Goal: Information Seeking & Learning: Find contact information

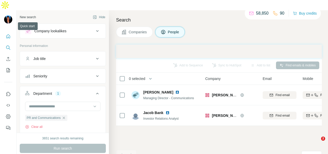
click at [8, 34] on icon "Quick start" at bounding box center [8, 36] width 5 height 5
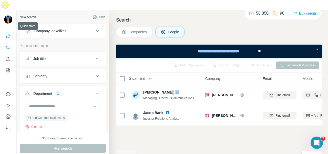
scroll to position [26, 0]
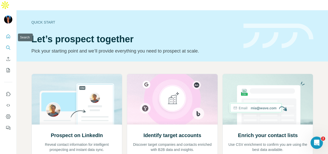
click at [12, 43] on button "Search" at bounding box center [8, 47] width 8 height 9
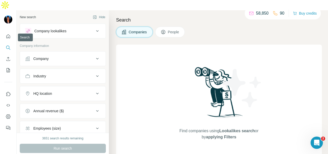
click at [24, 53] on button "Company" at bounding box center [63, 59] width 86 height 12
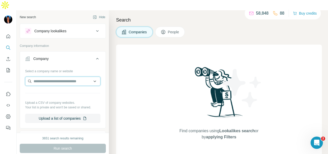
click at [33, 77] on input "text" at bounding box center [62, 81] width 75 height 9
paste input "**********"
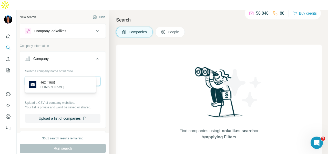
type input "**********"
click at [44, 86] on p "[DOMAIN_NAME]" at bounding box center [51, 87] width 25 height 5
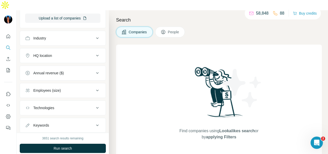
scroll to position [131, 0]
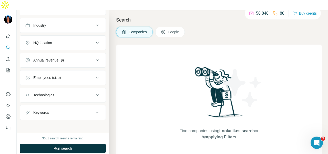
click at [176, 27] on button "People" at bounding box center [170, 32] width 30 height 11
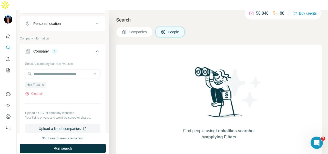
scroll to position [79, 0]
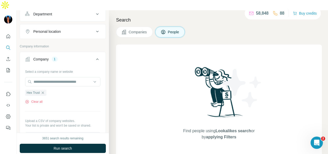
click at [75, 12] on div "Department" at bounding box center [59, 14] width 69 height 5
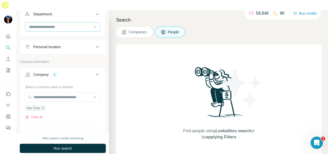
click at [74, 24] on input at bounding box center [59, 27] width 63 height 6
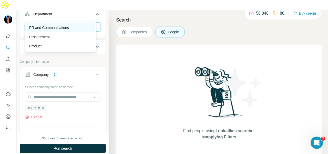
type input "**"
click at [77, 24] on div "PR and Communications" at bounding box center [60, 27] width 69 height 9
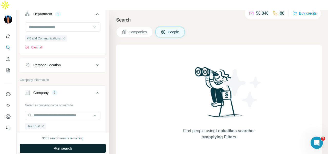
click at [89, 144] on button "Run search" at bounding box center [63, 148] width 86 height 9
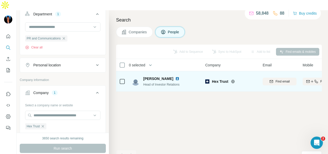
click at [175, 77] on img at bounding box center [177, 79] width 4 height 4
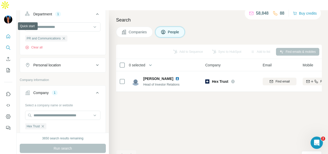
click at [10, 34] on icon "Quick start" at bounding box center [8, 36] width 5 height 5
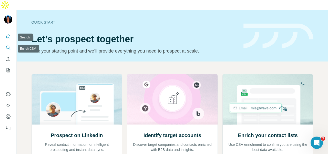
click at [7, 43] on button "Search" at bounding box center [8, 47] width 8 height 9
click at [8, 45] on icon "Search" at bounding box center [8, 47] width 5 height 5
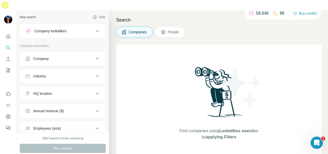
click at [34, 56] on div "Company" at bounding box center [40, 58] width 15 height 5
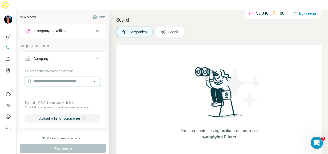
click at [35, 77] on input "text" at bounding box center [62, 81] width 75 height 9
paste input "**********"
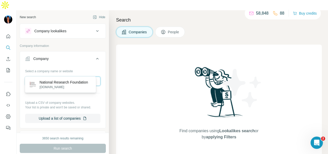
type input "**********"
click at [67, 82] on p "National Research Foundation" at bounding box center [63, 82] width 48 height 5
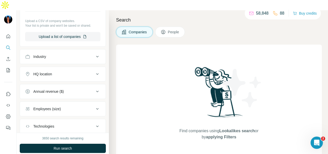
scroll to position [102, 0]
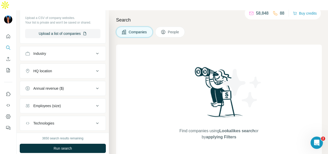
click at [161, 29] on icon at bounding box center [163, 31] width 5 height 5
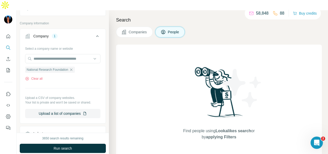
scroll to position [26, 0]
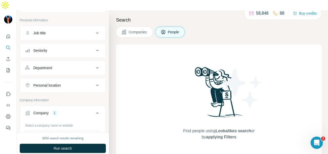
drag, startPoint x: 77, startPoint y: 58, endPoint x: 76, endPoint y: 65, distance: 6.7
click at [76, 65] on div "Department" at bounding box center [59, 67] width 69 height 5
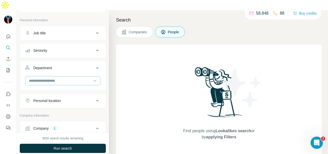
click at [76, 78] on input at bounding box center [59, 81] width 63 height 6
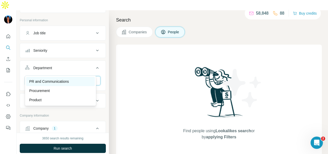
type input "**"
click at [77, 81] on div "PR and Communications" at bounding box center [60, 81] width 62 height 5
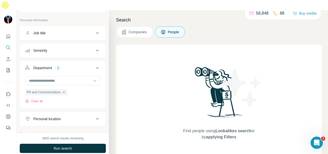
click at [75, 133] on div "3650 search results remaining Run search Clear Save search Share filters" at bounding box center [63, 149] width 92 height 32
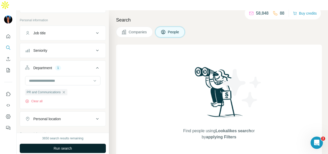
click at [76, 144] on button "Run search" at bounding box center [63, 148] width 86 height 9
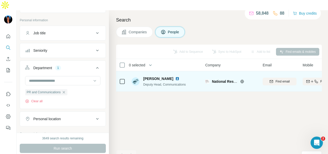
click at [175, 77] on img at bounding box center [177, 79] width 4 height 4
